Goal: Task Accomplishment & Management: Use online tool/utility

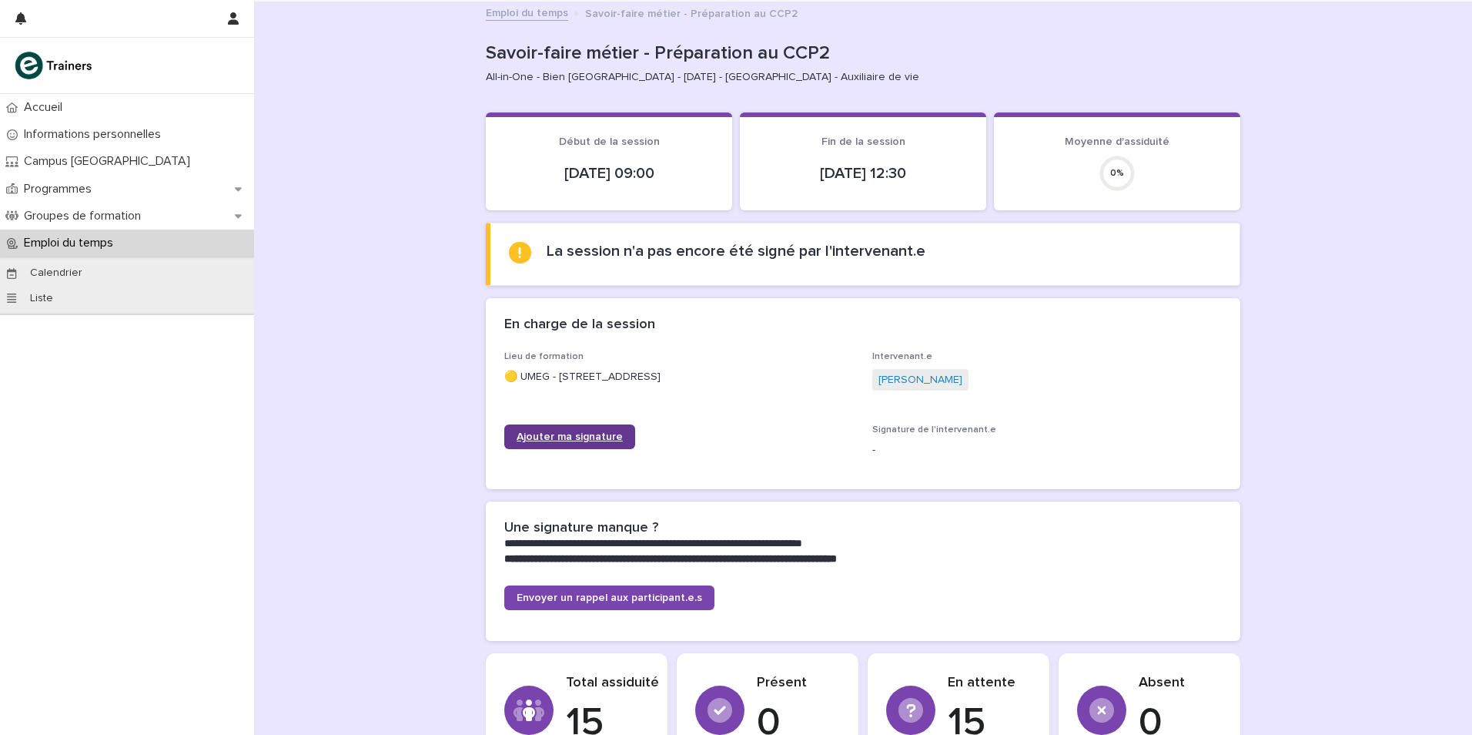
click at [557, 440] on span "Ajouter ma signature" at bounding box center [570, 436] width 106 height 11
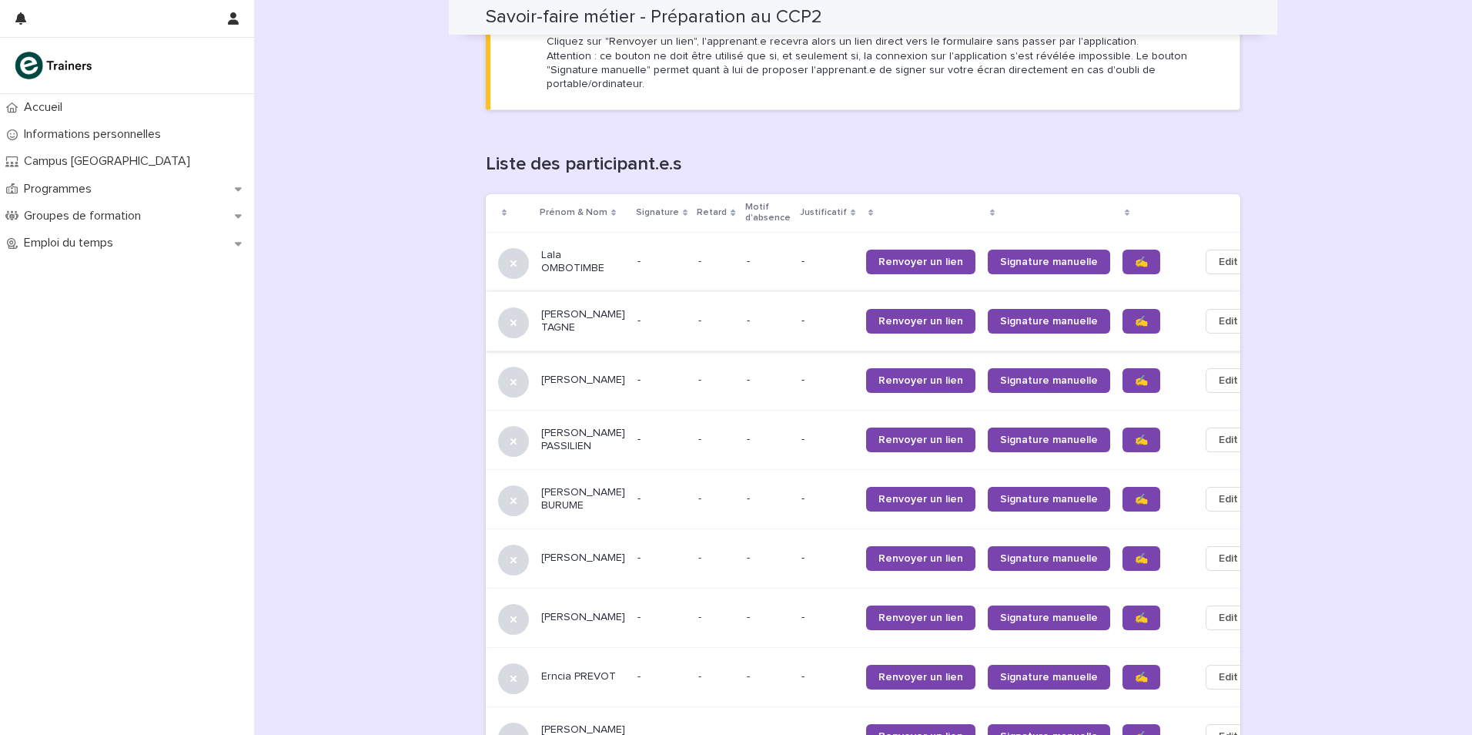
scroll to position [924, 0]
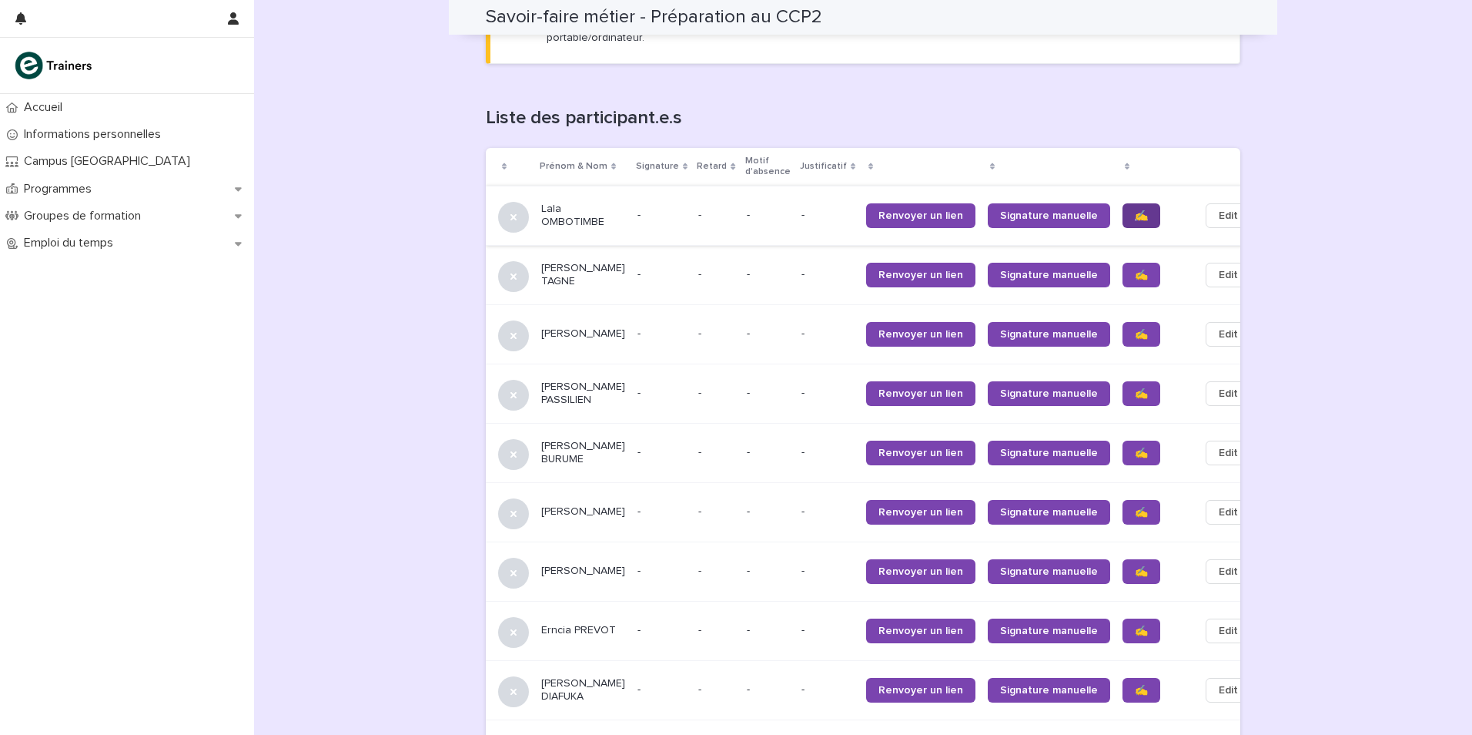
click at [1135, 210] on span "✍️" at bounding box center [1141, 215] width 13 height 11
click at [1135, 269] on span "✍️" at bounding box center [1141, 274] width 13 height 11
click at [1135, 329] on span "✍️" at bounding box center [1141, 334] width 13 height 11
click at [1135, 388] on span "✍️" at bounding box center [1141, 393] width 13 height 11
click at [1135, 447] on span "✍️" at bounding box center [1141, 452] width 13 height 11
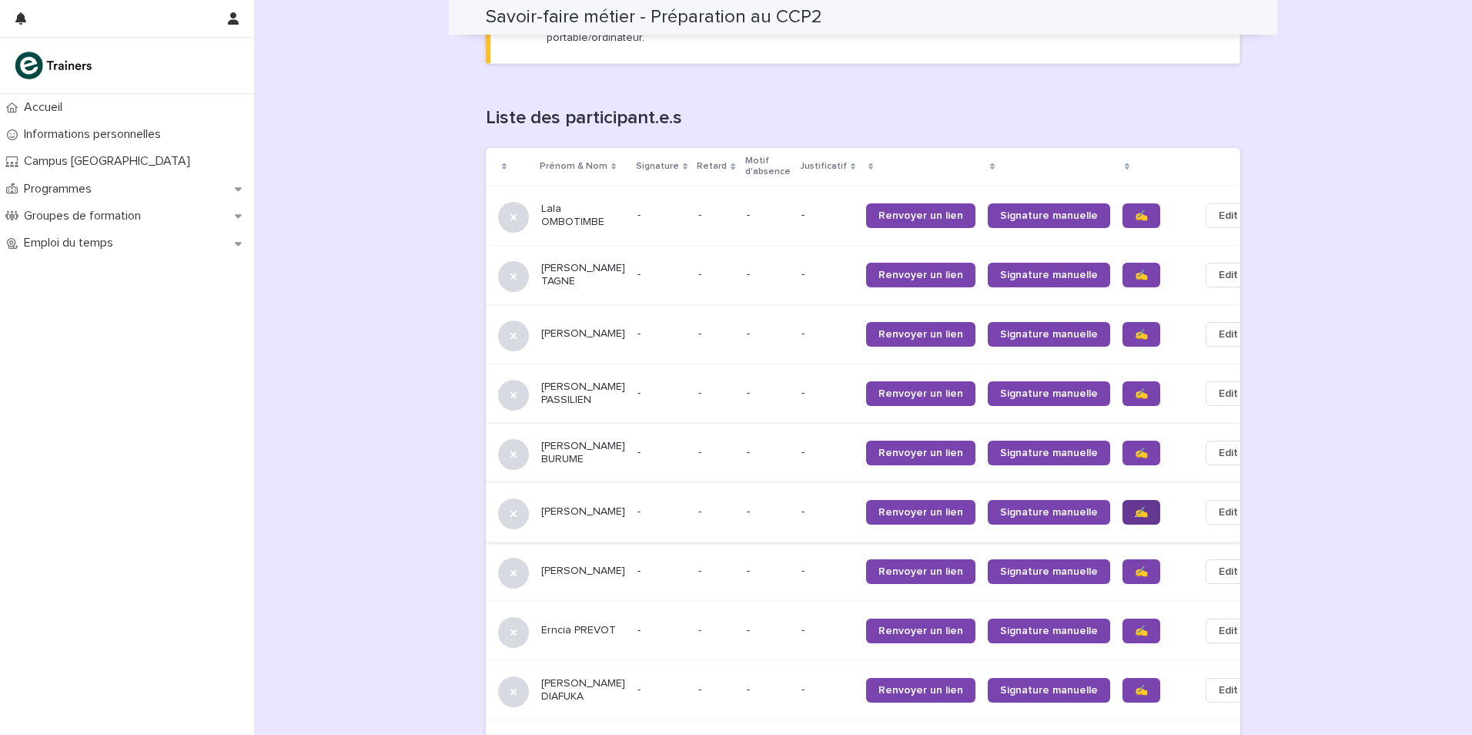
click at [1135, 507] on span "✍️" at bounding box center [1141, 512] width 13 height 11
click at [1135, 566] on span "✍️" at bounding box center [1141, 571] width 13 height 11
click at [1135, 625] on span "✍️" at bounding box center [1141, 630] width 13 height 11
click at [1135, 685] on span "✍️" at bounding box center [1141, 690] width 13 height 11
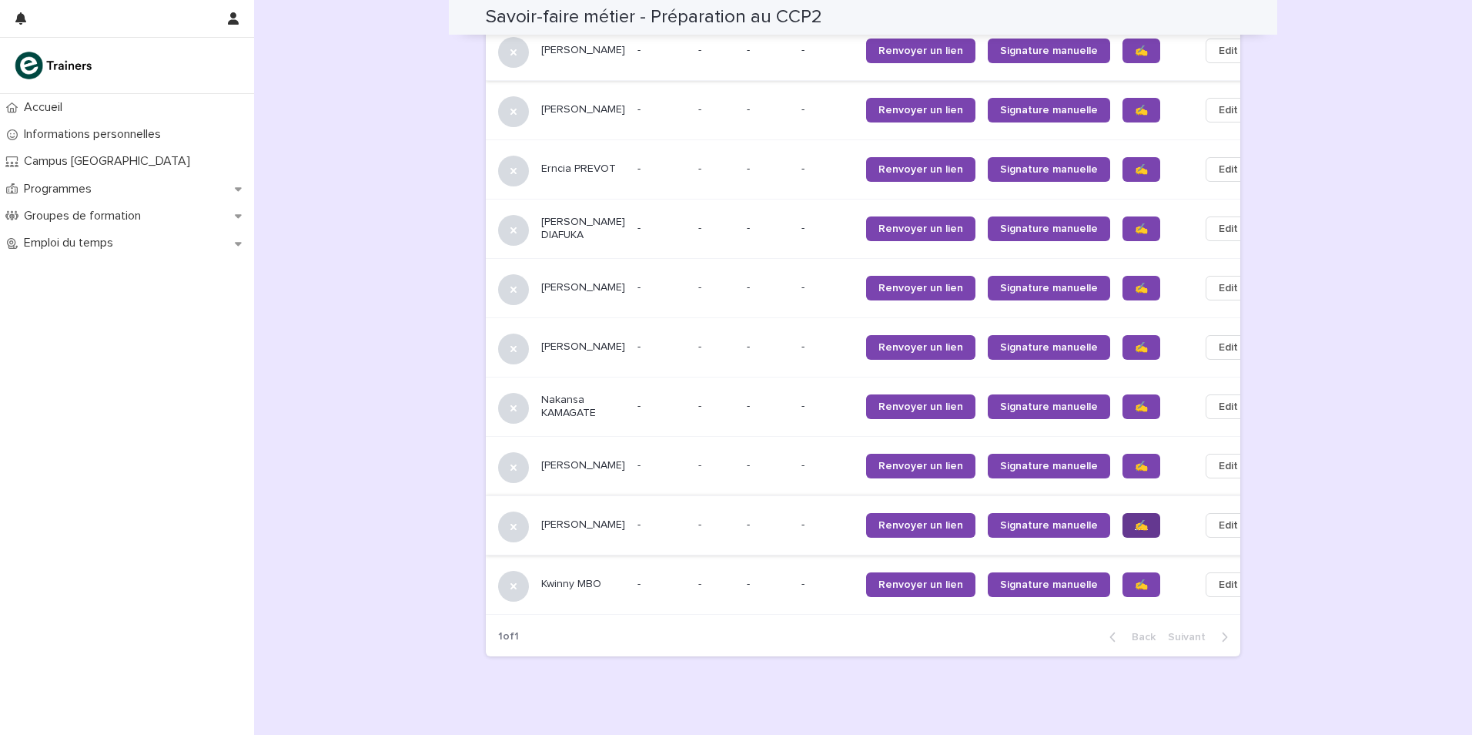
scroll to position [1386, 0]
click at [1135, 293] on span "✍️" at bounding box center [1141, 287] width 13 height 11
click at [1135, 352] on span "✍️" at bounding box center [1141, 346] width 13 height 11
click at [1135, 411] on span "✍️" at bounding box center [1141, 405] width 13 height 11
click at [1135, 470] on span "✍️" at bounding box center [1141, 465] width 13 height 11
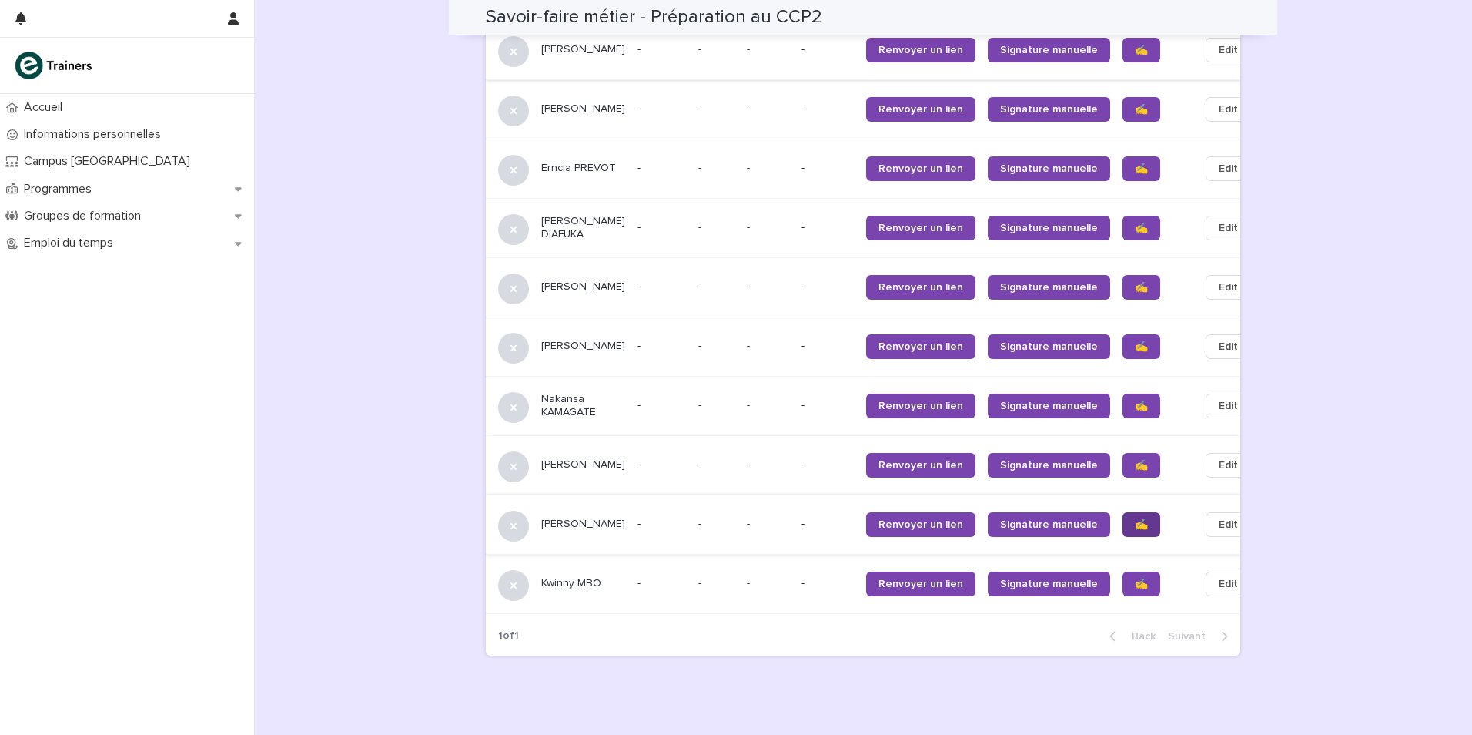
click at [1123, 537] on link "✍️" at bounding box center [1142, 524] width 38 height 25
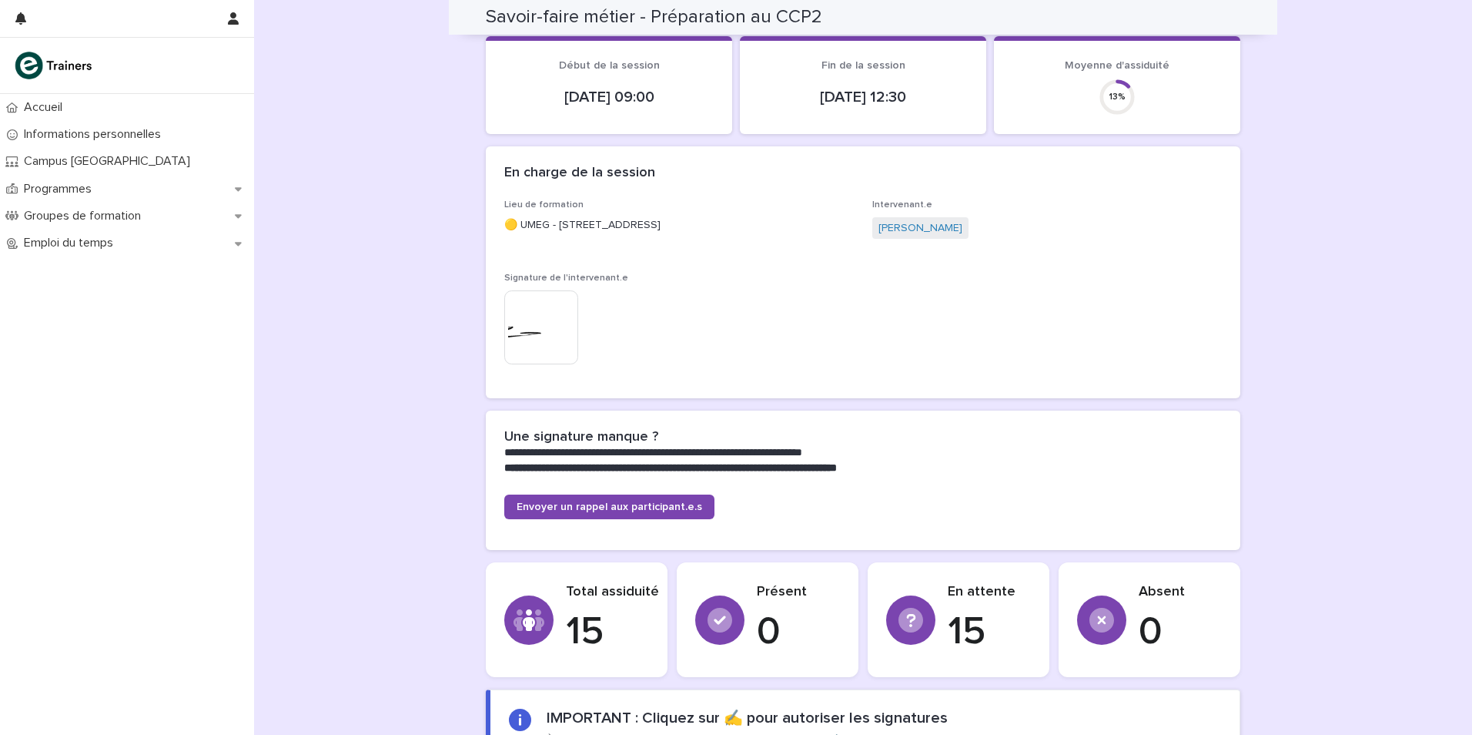
scroll to position [0, 0]
